Goal: Task Accomplishment & Management: Complete application form

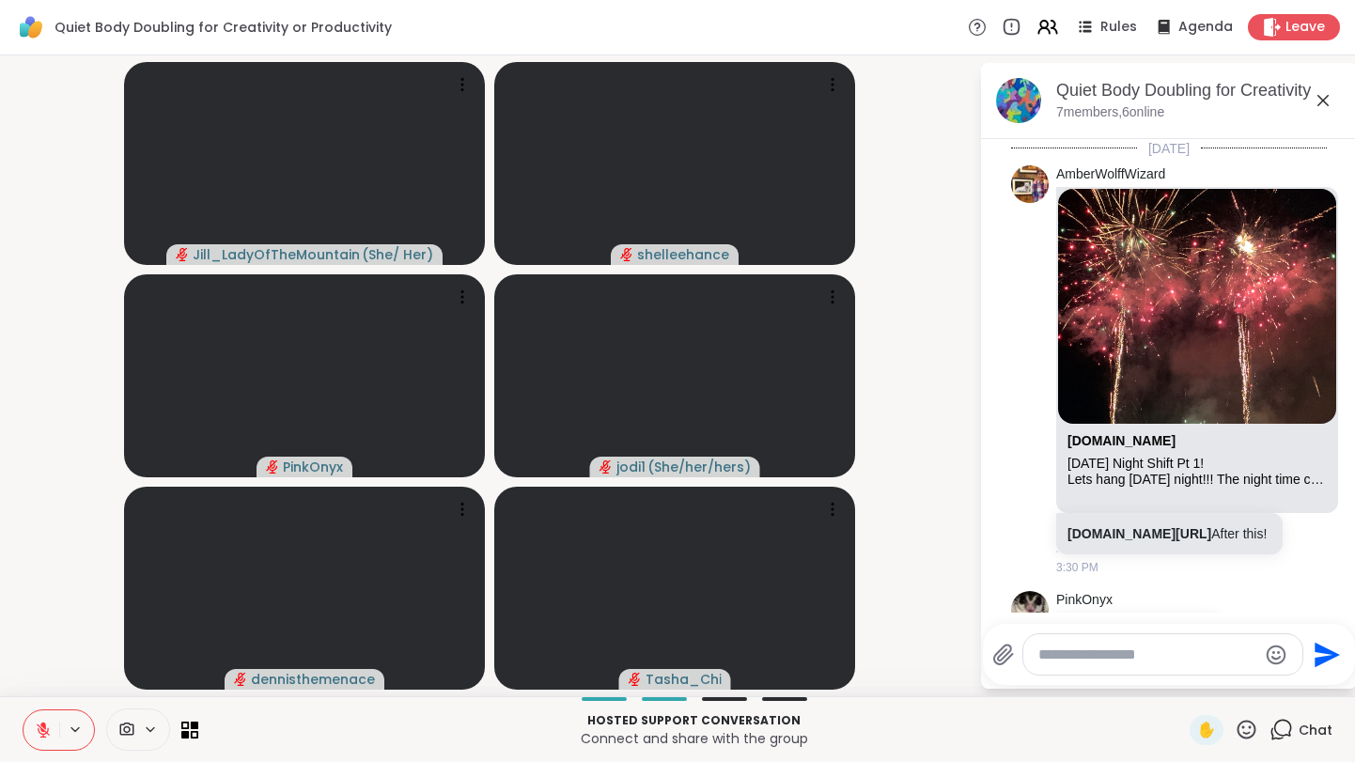
scroll to position [779, 0]
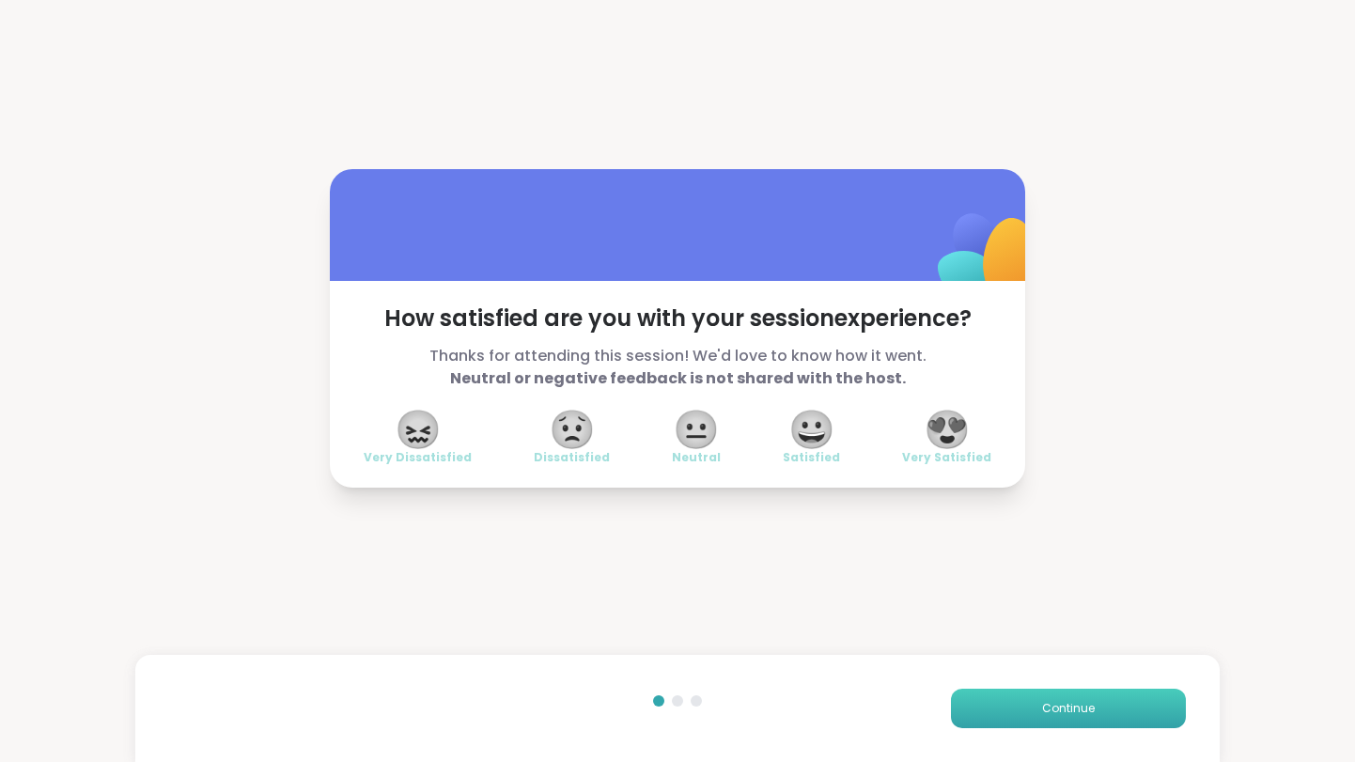
click at [1055, 707] on span "Continue" at bounding box center [1068, 708] width 53 height 17
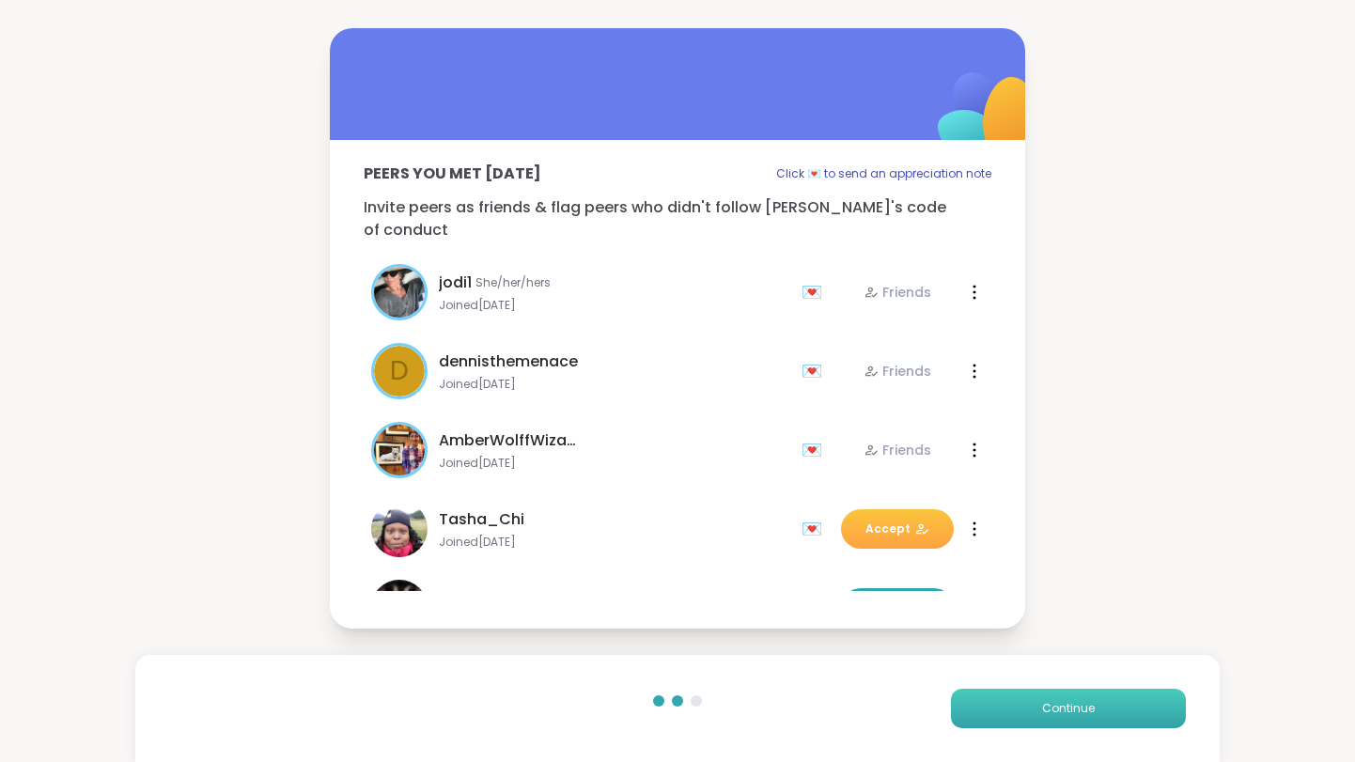
click at [1055, 707] on span "Continue" at bounding box center [1068, 708] width 53 height 17
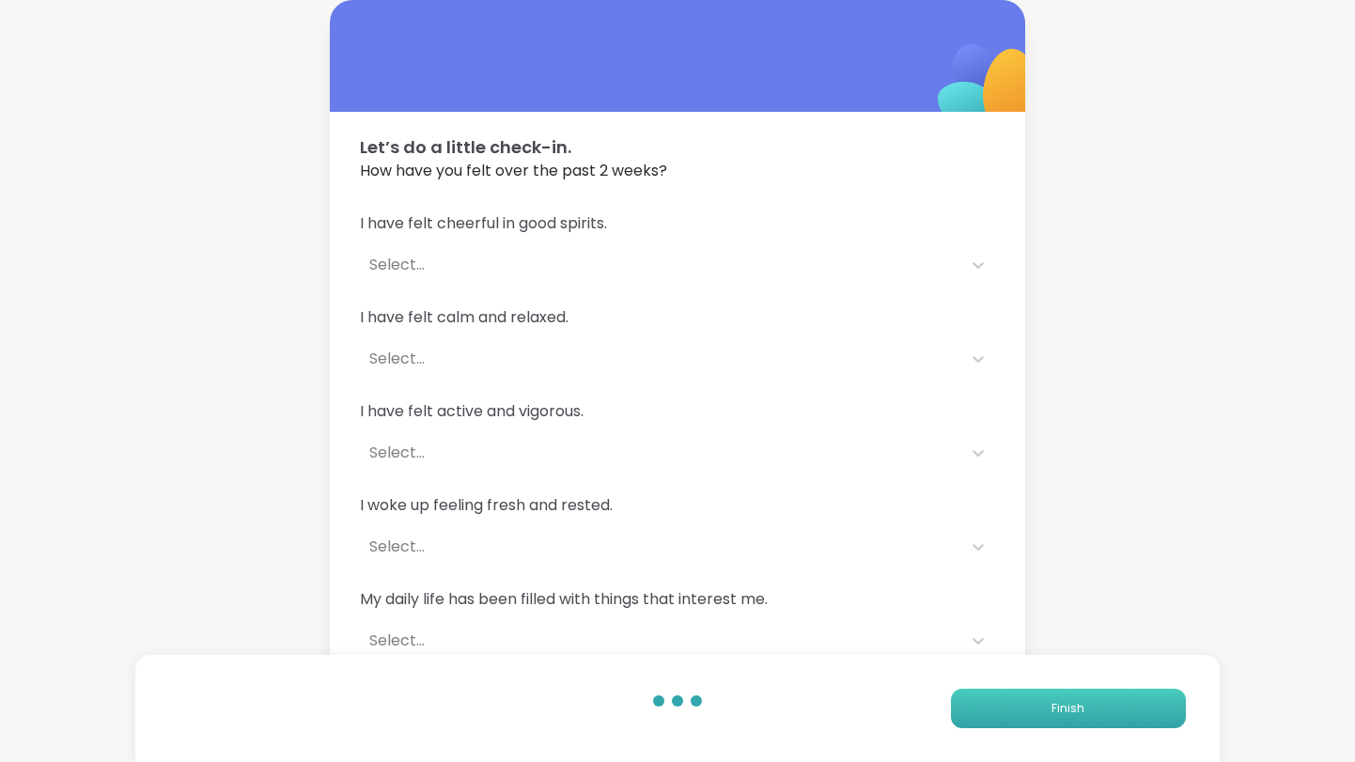
click at [1071, 707] on span "Finish" at bounding box center [1068, 708] width 33 height 17
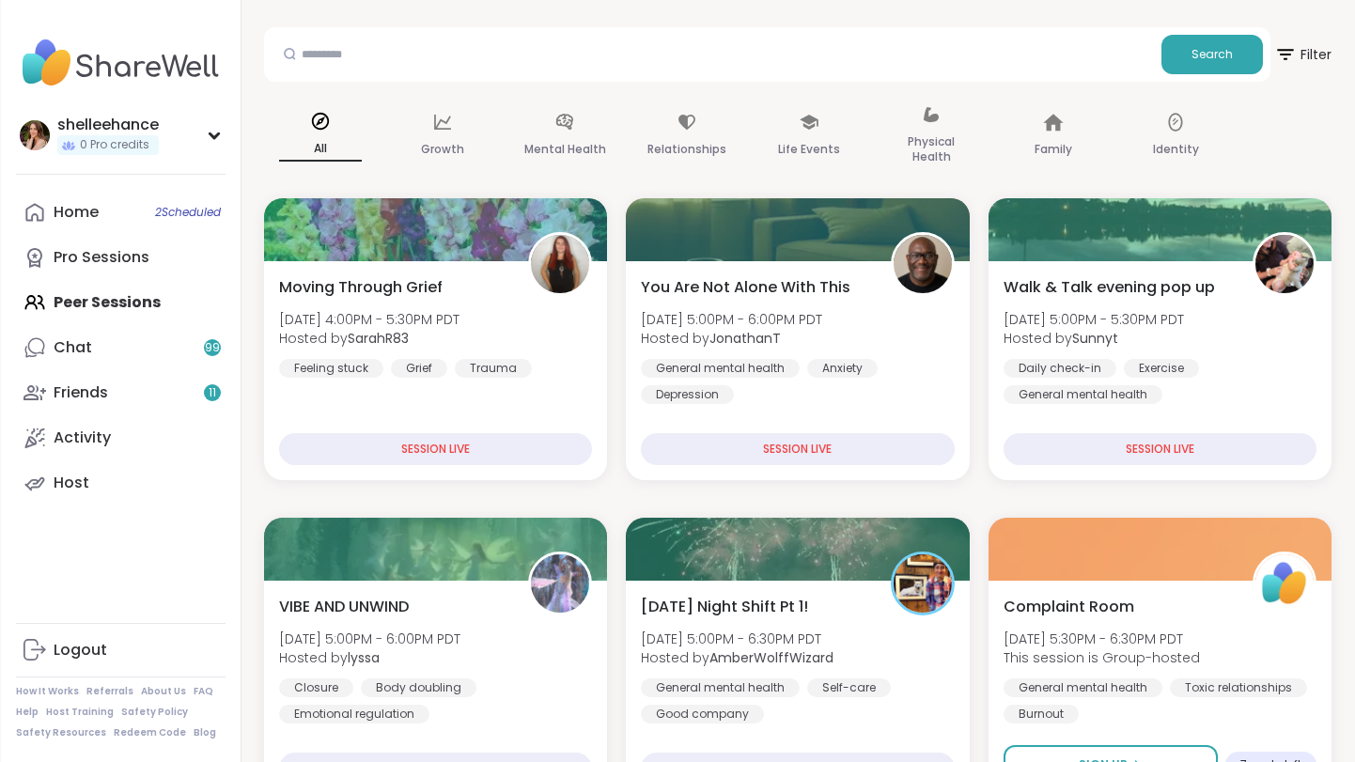
scroll to position [27, 0]
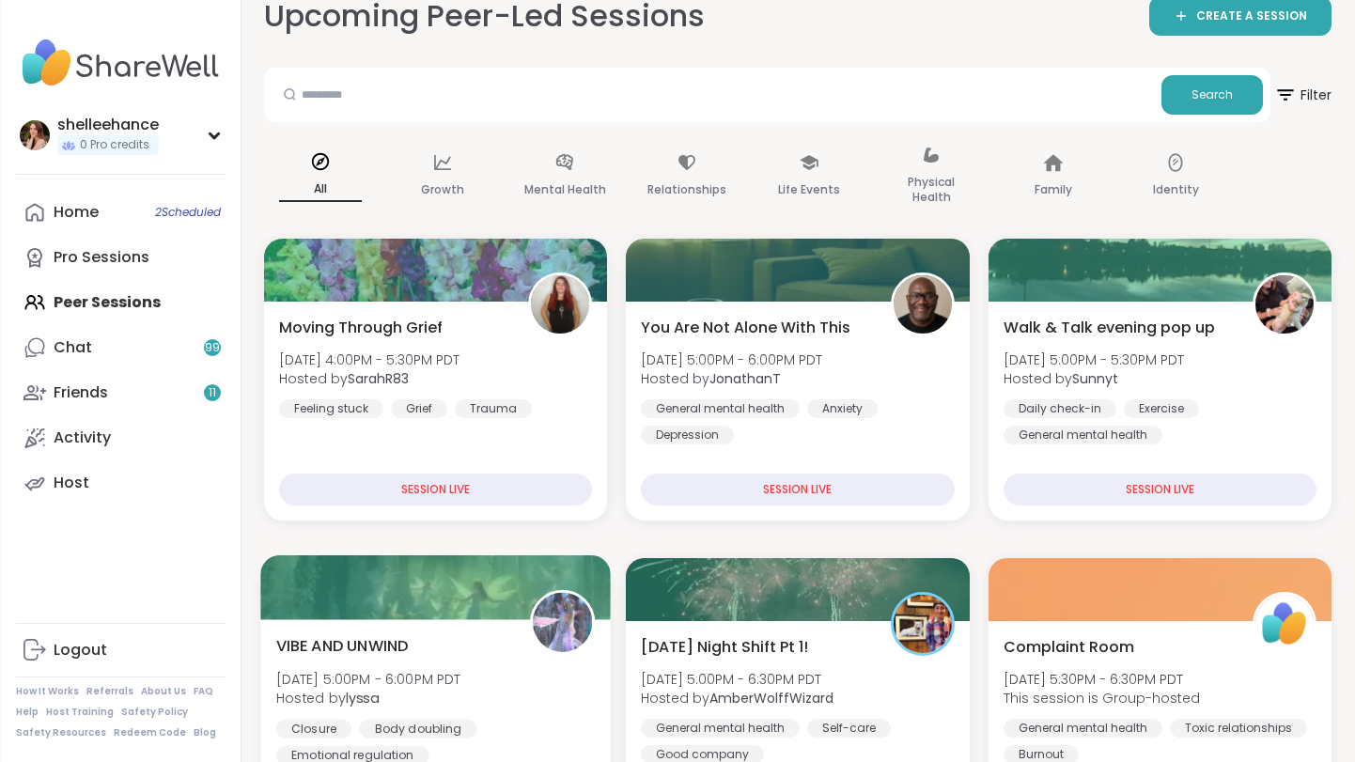
click at [506, 698] on div "VIBE AND UNWIND [DATE] 5:00PM - 6:00PM PDT Hosted by lyssa Closure Body doublin…" at bounding box center [436, 699] width 320 height 131
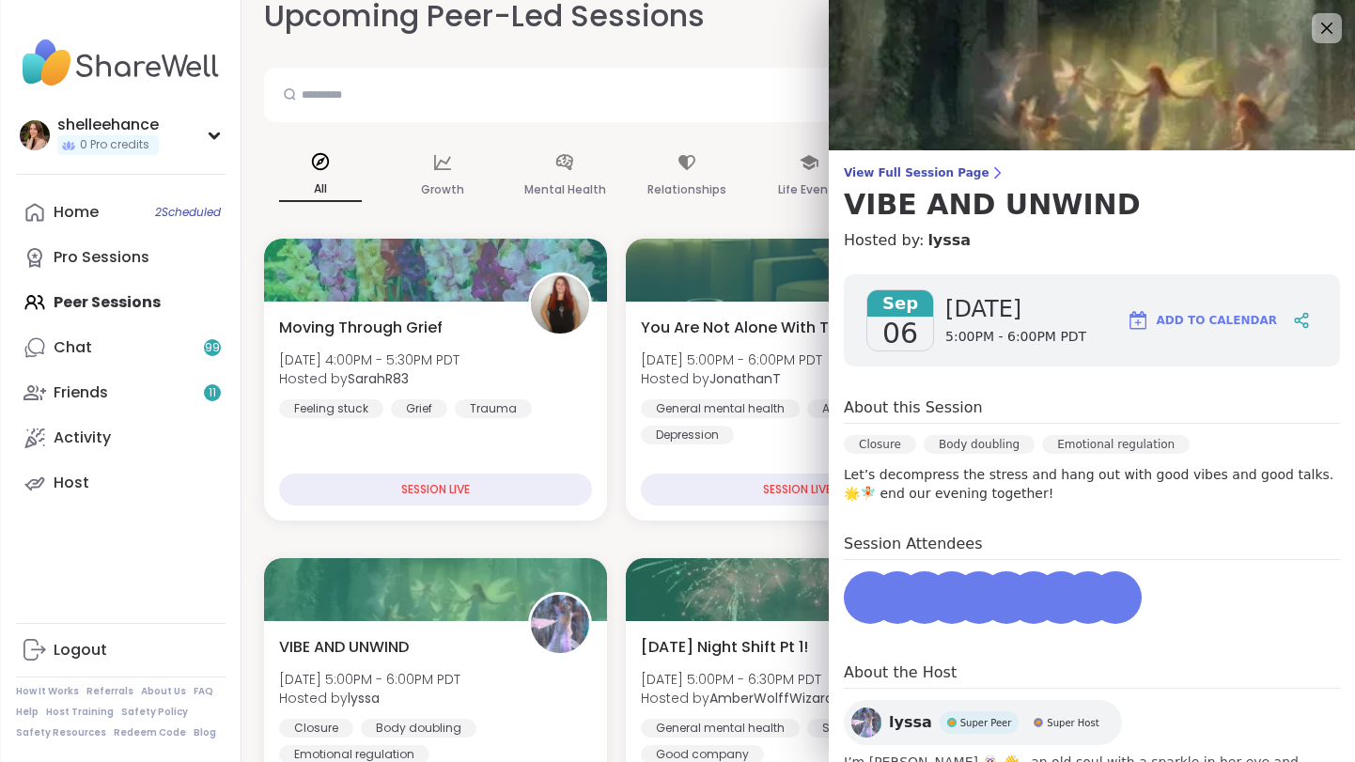
scroll to position [130, 0]
